Goal: Task Accomplishment & Management: Manage account settings

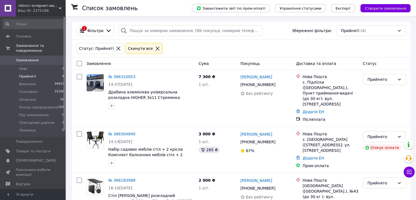
scroll to position [12, 0]
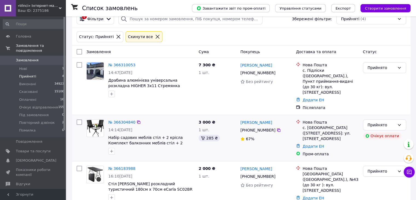
click at [162, 127] on div "14:14[DATE]" at bounding box center [151, 129] width 86 height 5
click at [129, 120] on link "№ 366304840" at bounding box center [121, 122] width 27 height 4
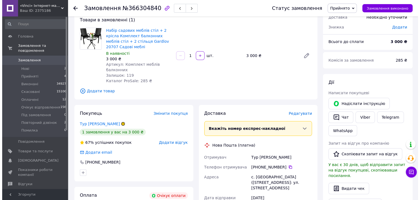
scroll to position [94, 0]
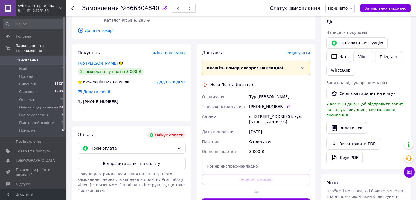
click at [304, 51] on span "Редагувати" at bounding box center [298, 53] width 23 height 4
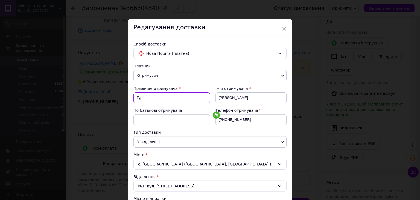
drag, startPoint x: 153, startPoint y: 101, endPoint x: 135, endPoint y: 96, distance: 18.7
click at [135, 96] on input "Тур" at bounding box center [172, 97] width 77 height 11
type input "[PERSON_NAME]"
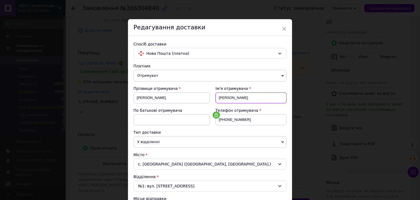
drag, startPoint x: 228, startPoint y: 97, endPoint x: 244, endPoint y: 97, distance: 16.4
click at [244, 97] on input "[PERSON_NAME]" at bounding box center [251, 97] width 71 height 11
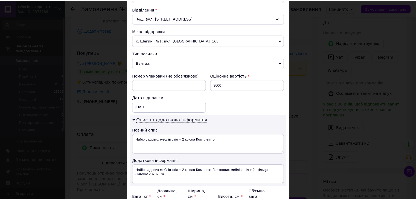
scroll to position [223, 0]
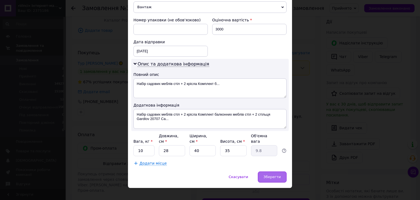
type input "[PERSON_NAME]"
click at [271, 175] on span "Зберегти" at bounding box center [272, 177] width 17 height 4
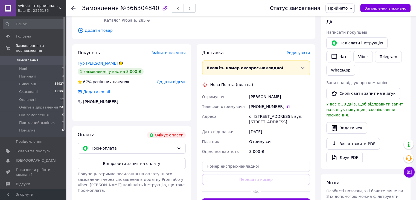
drag, startPoint x: 286, startPoint y: 115, endPoint x: 266, endPoint y: 109, distance: 20.8
click at [266, 111] on div "с. [STREET_ADDRESS]: вул. [STREET_ADDRESS]" at bounding box center [279, 118] width 63 height 15
copy div "([GEOGRAPHIC_DATA], [GEOGRAPHIC_DATA].)"
drag, startPoint x: 283, startPoint y: 123, endPoint x: 296, endPoint y: 116, distance: 13.8
click at [296, 116] on div "с. [STREET_ADDRESS]: вул. [STREET_ADDRESS]" at bounding box center [279, 118] width 63 height 15
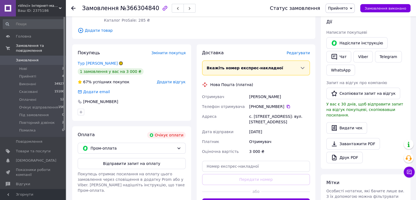
copy div "вул. [STREET_ADDRESS]"
drag, startPoint x: 271, startPoint y: 91, endPoint x: 248, endPoint y: 89, distance: 23.1
click at [248, 92] on div "[PERSON_NAME]" at bounding box center [279, 97] width 63 height 10
copy div "[PERSON_NAME]"
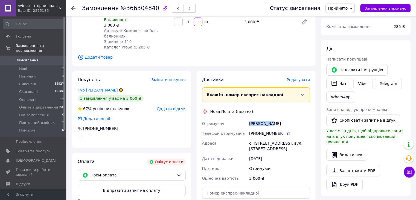
scroll to position [66, 0]
click at [346, 8] on span "Прийнято" at bounding box center [338, 8] width 20 height 4
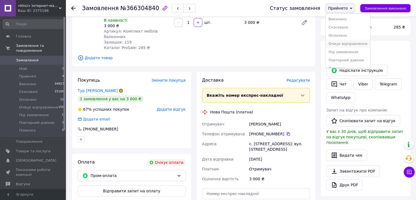
click at [349, 45] on li "Очікує відправлення" at bounding box center [348, 44] width 44 height 8
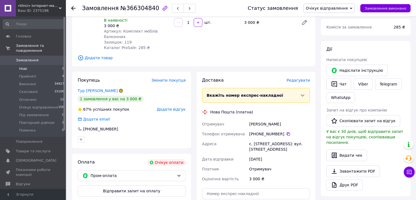
click at [23, 66] on span "Нові" at bounding box center [23, 68] width 8 height 5
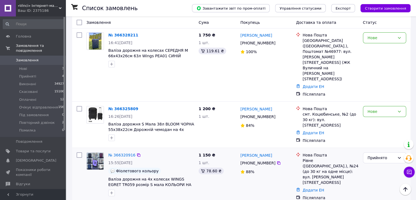
scroll to position [82, 0]
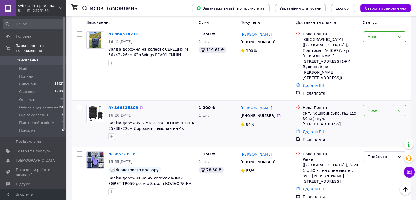
click at [377, 105] on div "Нове" at bounding box center [384, 110] width 43 height 11
click at [374, 93] on li "Прийнято" at bounding box center [384, 95] width 43 height 10
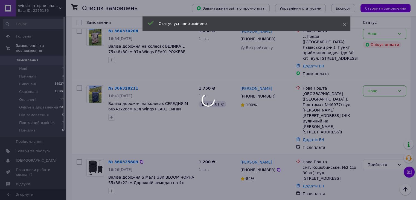
scroll to position [27, 0]
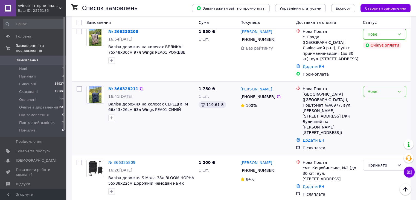
click at [374, 88] on div "Нове" at bounding box center [381, 91] width 27 height 6
click at [377, 97] on li "Прийнято" at bounding box center [384, 98] width 43 height 10
click at [379, 34] on div "Нове" at bounding box center [381, 34] width 27 height 6
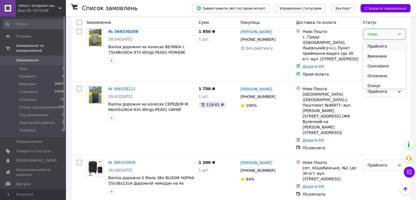
click at [375, 45] on li "Прийнято" at bounding box center [384, 46] width 43 height 10
